Goal: Navigation & Orientation: Find specific page/section

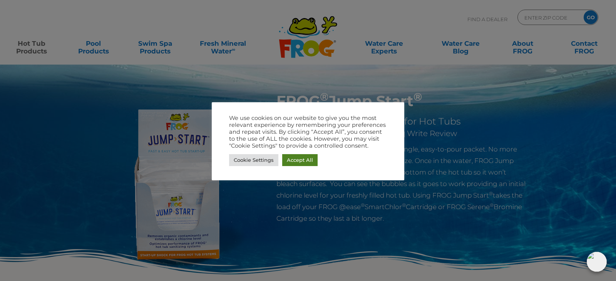
click at [293, 159] on link "Accept All" at bounding box center [299, 160] width 35 height 12
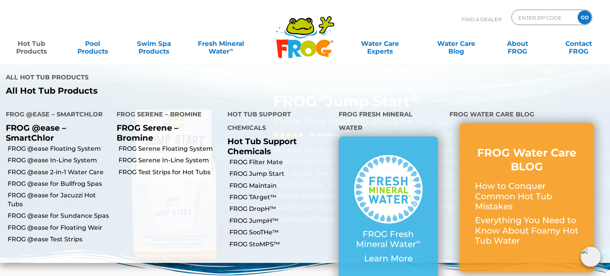
click at [35, 43] on link "Hot Tub Products" at bounding box center [32, 43] width 48 height 15
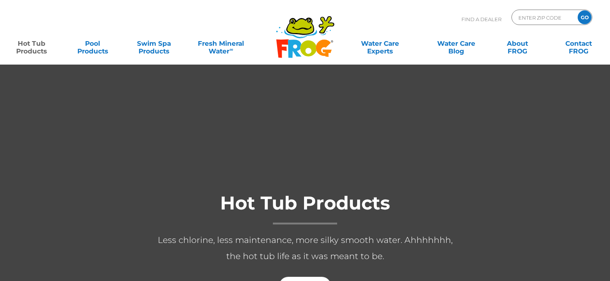
click at [35, 43] on link "Hot Tub Products" at bounding box center [32, 43] width 48 height 15
